Goal: Communication & Community: Answer question/provide support

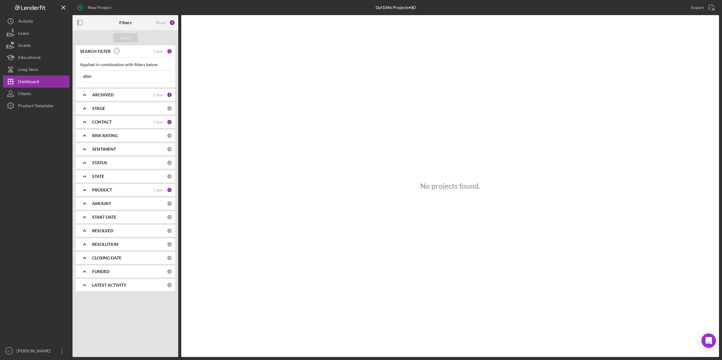
click at [97, 79] on input "elon" at bounding box center [125, 76] width 90 height 12
click at [159, 52] on div "Clear" at bounding box center [158, 51] width 10 height 5
click at [125, 76] on input at bounding box center [125, 76] width 90 height 12
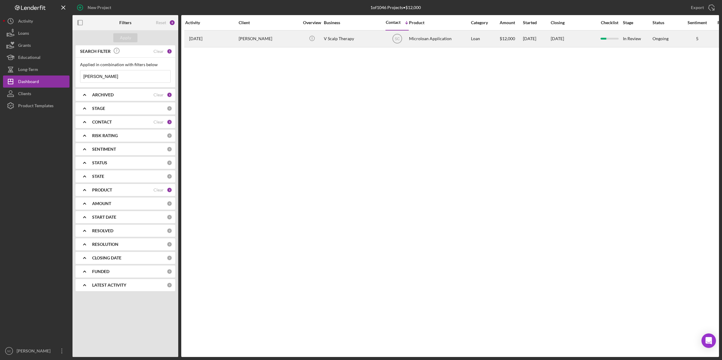
type input "[PERSON_NAME]"
click at [242, 39] on div "[PERSON_NAME]" at bounding box center [269, 39] width 60 height 16
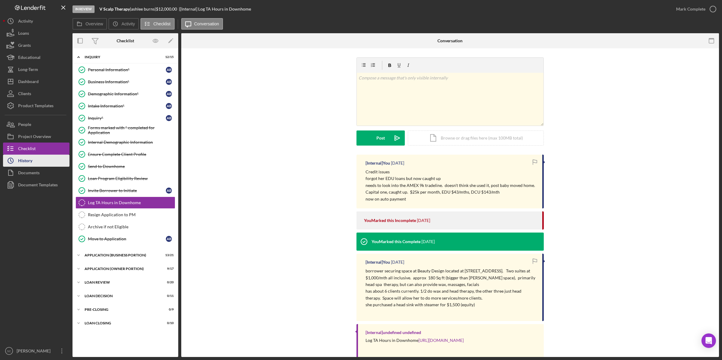
click at [38, 160] on button "Icon/History History" at bounding box center [36, 161] width 66 height 12
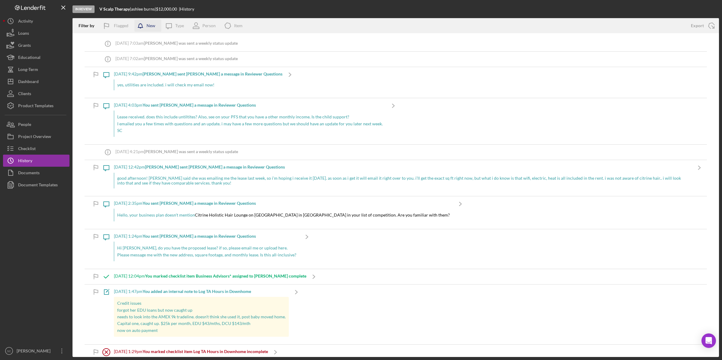
click at [149, 25] on div "New" at bounding box center [150, 26] width 9 height 12
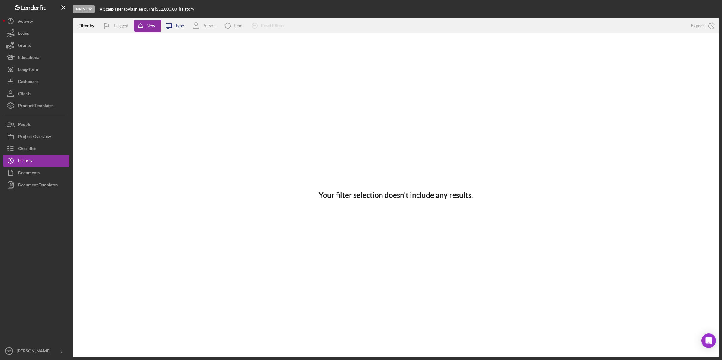
click at [174, 26] on icon "Icon/Message" at bounding box center [168, 25] width 15 height 15
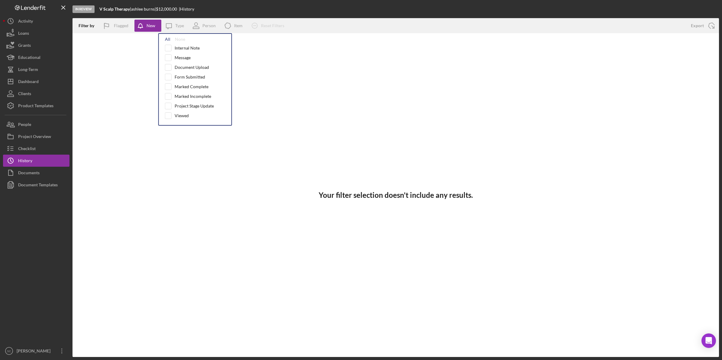
click at [165, 41] on div "All" at bounding box center [167, 39] width 5 height 5
checkbox input "true"
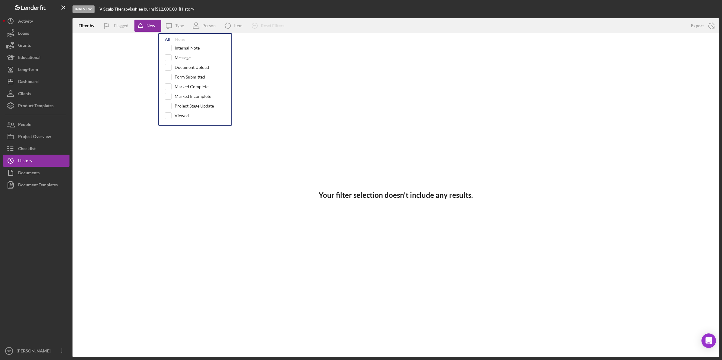
checkbox input "true"
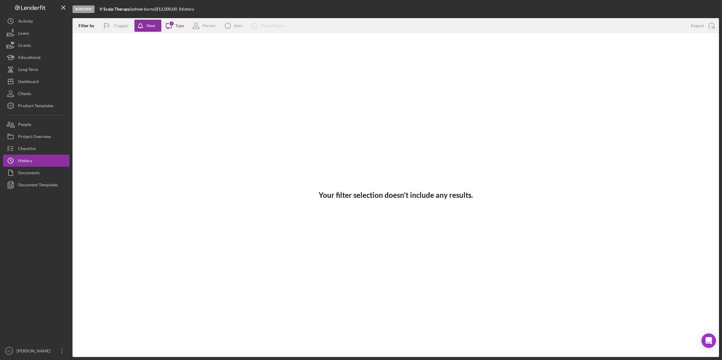
click at [255, 8] on div "In Review V Scalp Therapy | [PERSON_NAME] | $12,000.00 | History" at bounding box center [395, 9] width 646 height 18
click at [154, 27] on div "New" at bounding box center [150, 26] width 9 height 12
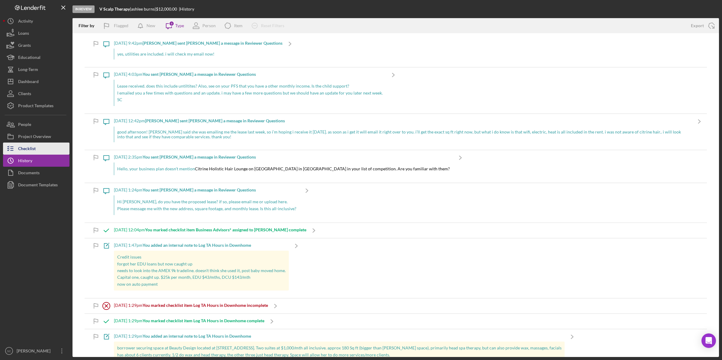
click at [22, 153] on div "Checklist" at bounding box center [27, 150] width 18 height 14
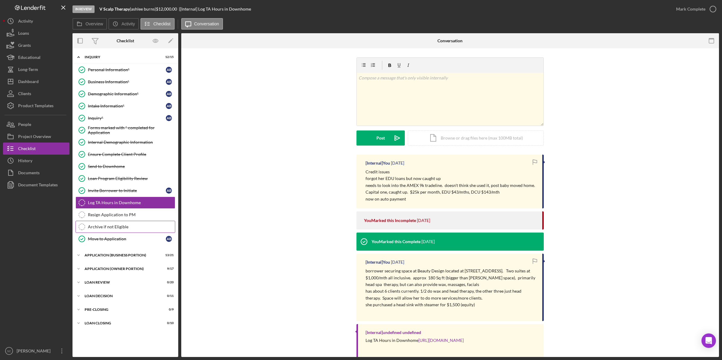
click at [99, 232] on link "Archive if not Eligible Archive if not Eligible" at bounding box center [125, 227] width 100 height 12
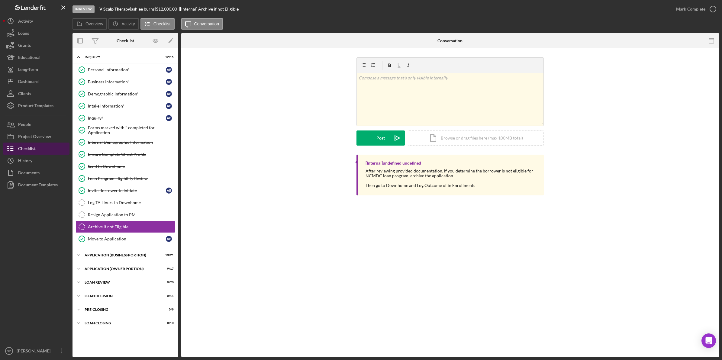
click at [35, 148] on div "Checklist" at bounding box center [27, 150] width 18 height 14
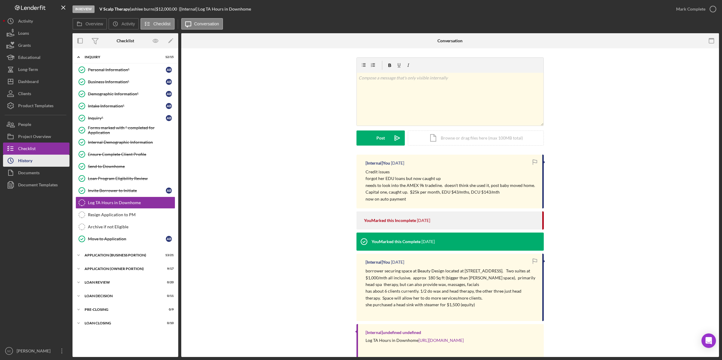
click at [39, 164] on button "Icon/History History" at bounding box center [36, 161] width 66 height 12
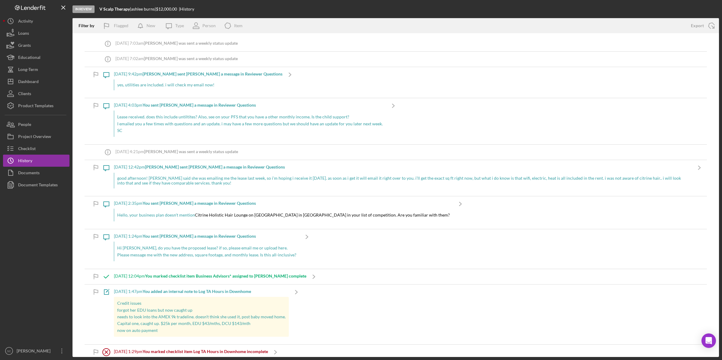
click at [154, 86] on div "yes, utilities are included. i will check my email now!" at bounding box center [198, 84] width 168 height 11
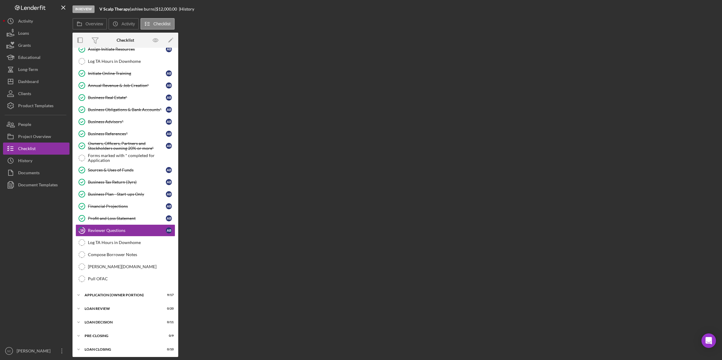
scroll to position [51, 0]
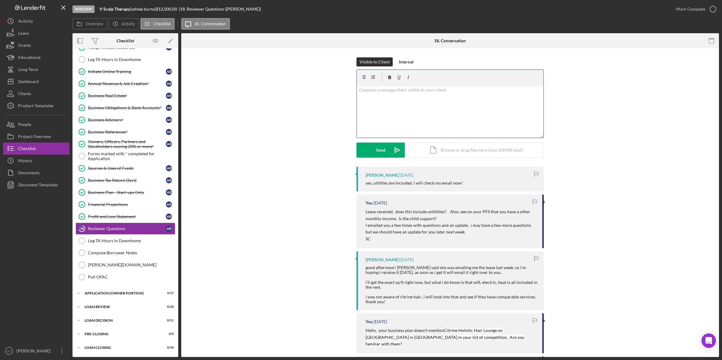
click at [382, 95] on div "v Color teal Color pink Remove color Add row above Add row below Add column bef…" at bounding box center [450, 111] width 187 height 53
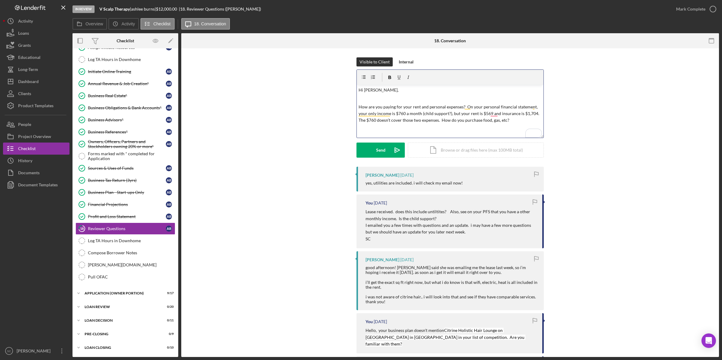
click at [358, 105] on p "How are you paying for your rent and personal expenses? On your personal financ…" at bounding box center [449, 114] width 183 height 20
click at [415, 129] on p "A few more questions. How are you paying for your rent and personal expenses? O…" at bounding box center [449, 117] width 183 height 27
drag, startPoint x: 452, startPoint y: 132, endPoint x: 450, endPoint y: 129, distance: 3.6
click at [451, 131] on div "v Color teal Color pink Remove color Add row above Add row below Add column bef…" at bounding box center [450, 111] width 187 height 53
click at [444, 126] on p "A few more questions. How are you paying for your rent and personal expenses? O…" at bounding box center [449, 117] width 183 height 27
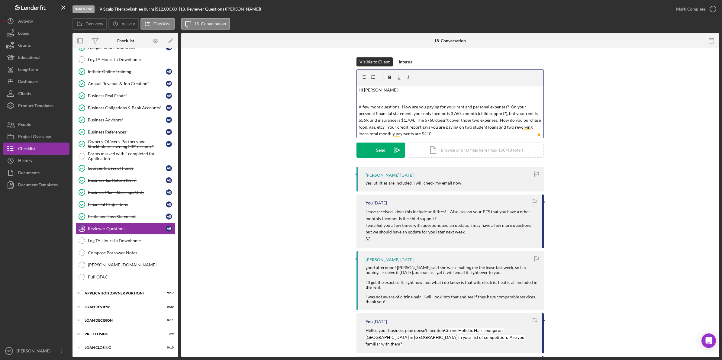
click at [415, 133] on p "A few more questions. How are you paying for your rent and personal expenses? O…" at bounding box center [449, 121] width 183 height 34
drag, startPoint x: 479, startPoint y: 120, endPoint x: 366, endPoint y: 126, distance: 112.8
click at [366, 126] on p "A few more questions. How are you paying for your rent and personal expenses? O…" at bounding box center [449, 120] width 183 height 34
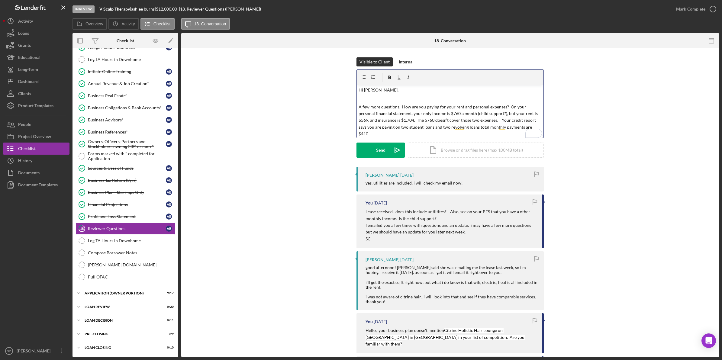
click at [521, 125] on p "A few more questions. How are you paying for your rent and personal expenses? O…" at bounding box center [449, 121] width 183 height 34
click at [518, 126] on p "A few more questions. How are you paying for your rent and personal expenses? O…" at bounding box center [449, 121] width 183 height 34
click at [384, 131] on p "A few more questions. How are you paying for your rent and personal expenses? O…" at bounding box center [449, 120] width 183 height 34
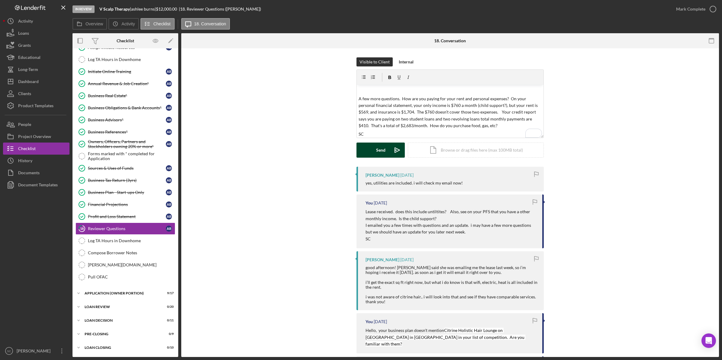
click at [384, 148] on div "Send" at bounding box center [380, 150] width 9 height 15
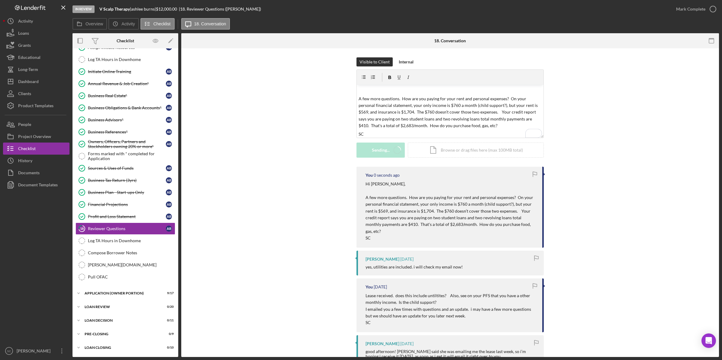
scroll to position [0, 0]
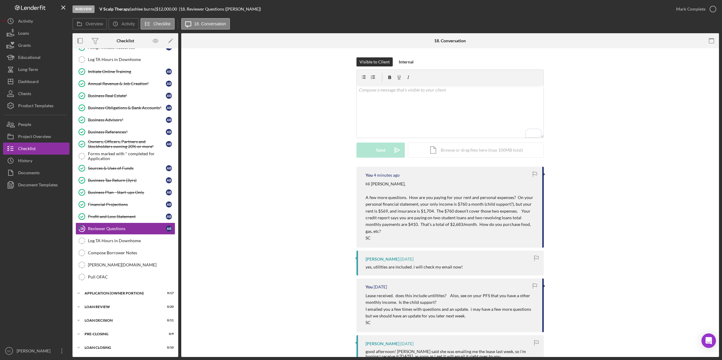
click at [381, 212] on p "A few more questions. How are you paying for your rent and personal expenses? O…" at bounding box center [450, 214] width 171 height 40
drag, startPoint x: 35, startPoint y: 157, endPoint x: 37, endPoint y: 149, distance: 8.6
click at [35, 156] on button "Icon/History History" at bounding box center [36, 161] width 66 height 12
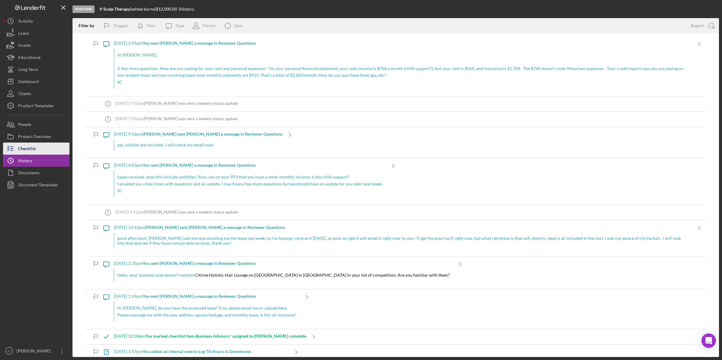
click at [37, 149] on button "Checklist" at bounding box center [36, 149] width 66 height 12
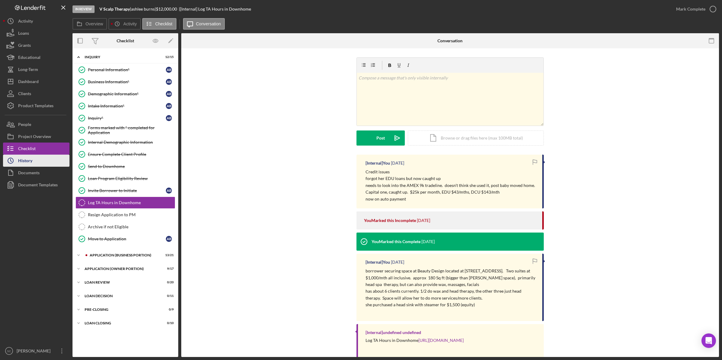
click at [32, 159] on div "History" at bounding box center [25, 162] width 14 height 14
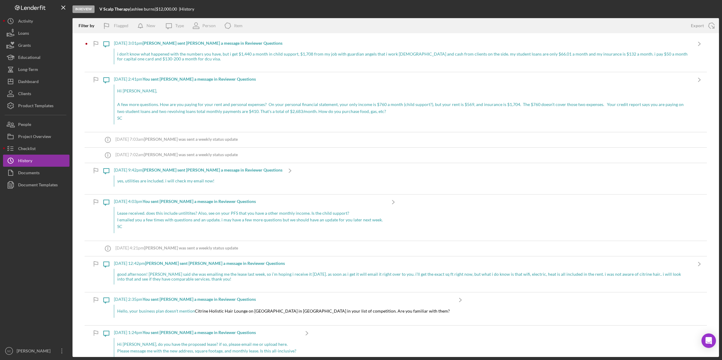
click at [149, 62] on div "i don’t know what happened with the numbers you have, but i get $1,440 a month …" at bounding box center [403, 57] width 578 height 16
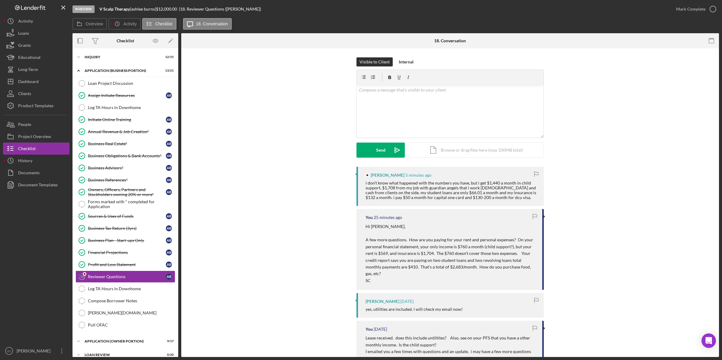
scroll to position [51, 0]
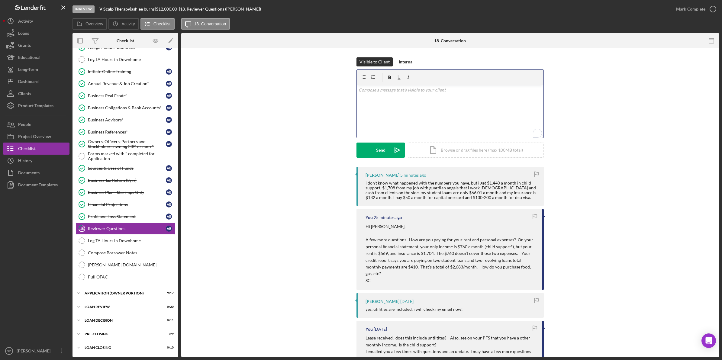
click at [373, 93] on p "To enrich screen reader interactions, please activate Accessibility in Grammarl…" at bounding box center [449, 90] width 183 height 7
click at [368, 148] on button "Send Icon/icon-invite-send" at bounding box center [380, 150] width 48 height 15
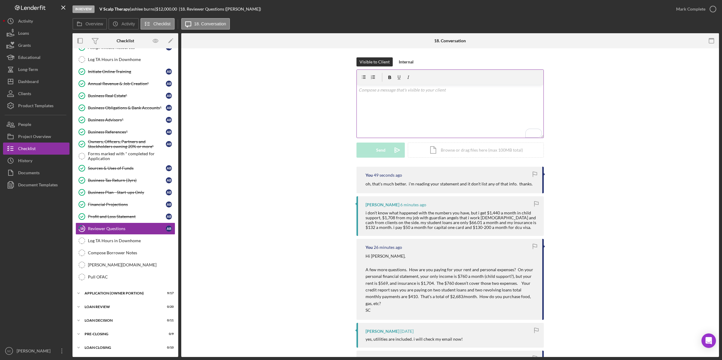
click at [385, 98] on div "v Color teal Color pink Remove color Add row above Add row below Add column bef…" at bounding box center [450, 111] width 187 height 53
click at [377, 149] on div "Send" at bounding box center [380, 150] width 9 height 15
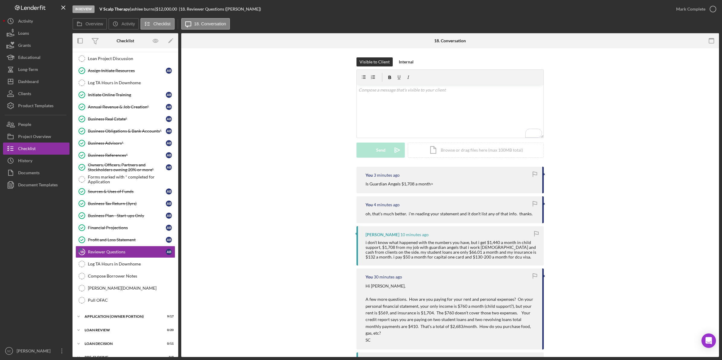
scroll to position [13, 0]
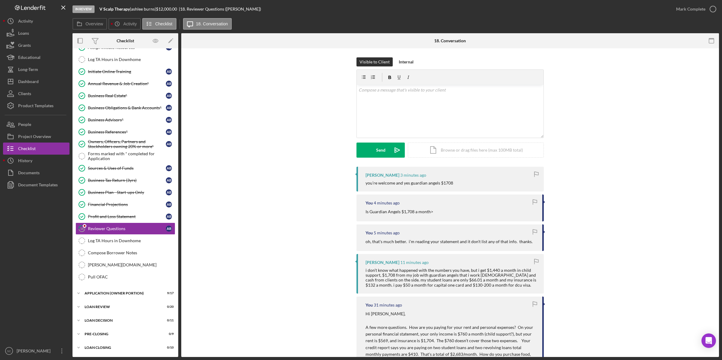
scroll to position [51, 0]
click at [384, 91] on p at bounding box center [449, 90] width 183 height 7
click at [387, 96] on div "v Color teal Color pink Remove color Add row above Add row below Add column bef…" at bounding box center [450, 111] width 187 height 53
